Goal: Navigation & Orientation: Find specific page/section

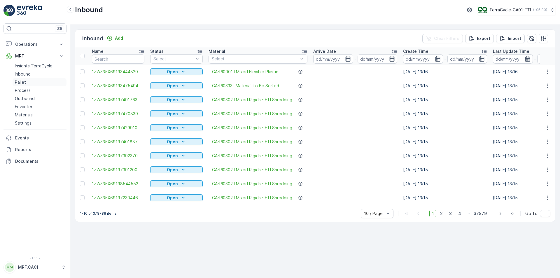
click at [25, 82] on p "Pallet" at bounding box center [20, 82] width 11 height 6
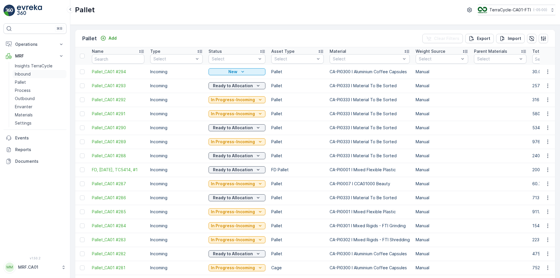
click at [32, 76] on link "Inbound" at bounding box center [40, 74] width 54 height 8
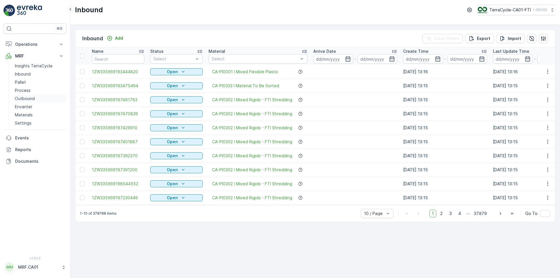
click at [22, 99] on p "Outbound" at bounding box center [25, 99] width 20 height 6
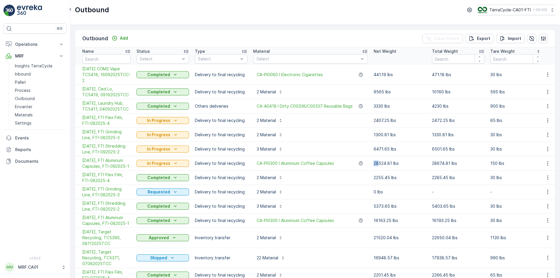
drag, startPoint x: 379, startPoint y: 165, endPoint x: 373, endPoint y: 164, distance: 6.1
click at [373, 164] on td "28524.81 lbs" at bounding box center [400, 163] width 58 height 14
drag, startPoint x: 379, startPoint y: 149, endPoint x: 374, endPoint y: 149, distance: 5.8
click at [374, 149] on td "6471.65 lbs" at bounding box center [400, 149] width 58 height 14
click at [373, 119] on td "2407.25 lbs" at bounding box center [400, 121] width 58 height 14
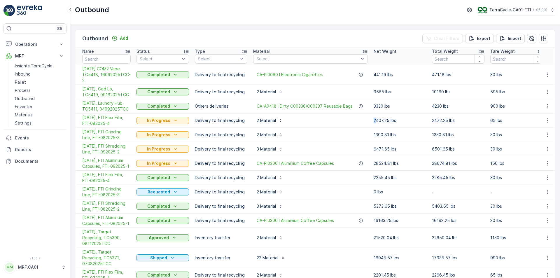
click at [372, 120] on td "2407.25 lbs" at bounding box center [400, 121] width 58 height 14
click at [374, 121] on p "2407.25 lbs" at bounding box center [400, 121] width 53 height 6
click at [374, 134] on p "1300.81 lbs" at bounding box center [400, 135] width 53 height 6
drag, startPoint x: 377, startPoint y: 150, endPoint x: 373, endPoint y: 150, distance: 4.7
click at [373, 150] on td "6471.65 lbs" at bounding box center [400, 149] width 58 height 14
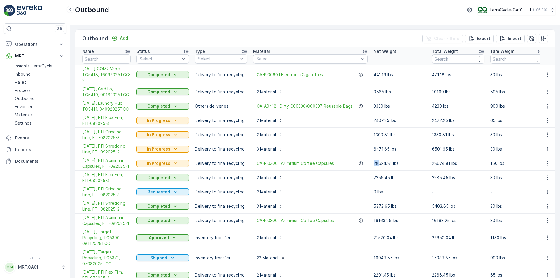
drag, startPoint x: 379, startPoint y: 163, endPoint x: 375, endPoint y: 162, distance: 4.5
click at [375, 162] on p "28524.81 lbs" at bounding box center [400, 164] width 53 height 6
click at [362, 164] on icon "button" at bounding box center [361, 163] width 5 height 5
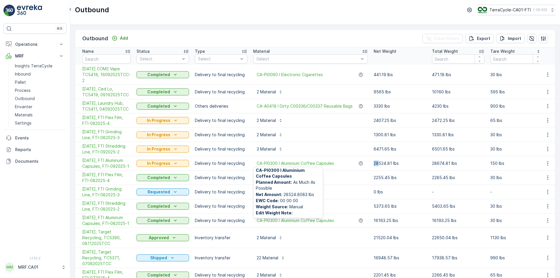
scroll to position [2, 0]
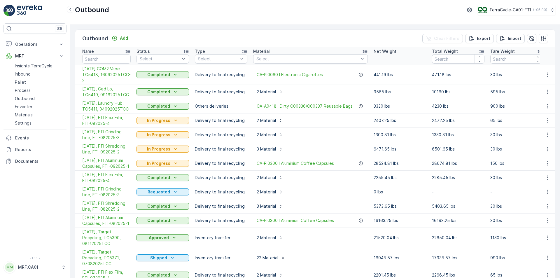
click at [340, 137] on div "2 Material" at bounding box center [310, 134] width 115 height 9
click at [32, 76] on link "Inbound" at bounding box center [40, 74] width 54 height 8
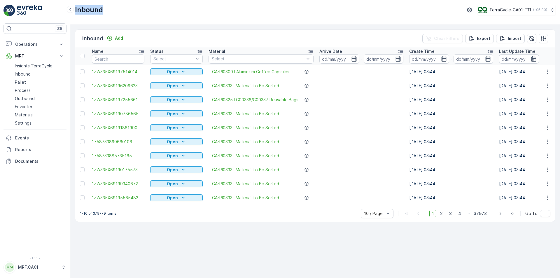
drag, startPoint x: 106, startPoint y: 9, endPoint x: 75, endPoint y: 11, distance: 31.0
click at [75, 11] on div "Inbound TerraCycle-CA01-FTI ( -05:00 )" at bounding box center [315, 10] width 481 height 11
click at [147, 11] on div "Inbound TerraCycle-CA01-FTI ( -05:00 )" at bounding box center [315, 10] width 481 height 11
